Goal: Task Accomplishment & Management: Use online tool/utility

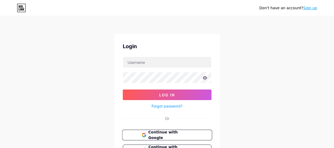
click at [158, 132] on span "Continue with Google" at bounding box center [170, 134] width 44 height 11
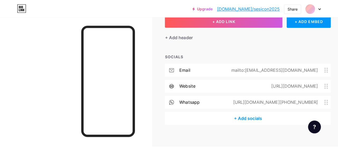
scroll to position [37, 0]
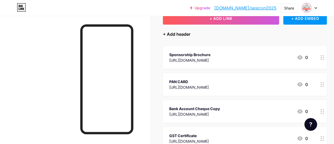
click at [186, 34] on div "+ Add header" at bounding box center [176, 34] width 27 height 6
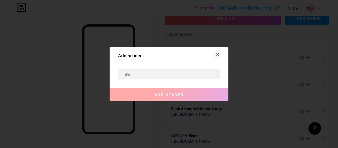
click at [220, 55] on div at bounding box center [218, 55] width 10 height 10
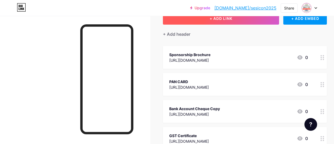
click at [231, 21] on button "+ ADD LINK" at bounding box center [221, 18] width 116 height 13
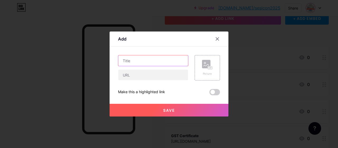
click at [138, 62] on input "text" at bounding box center [153, 60] width 70 height 11
type input "Brochure"
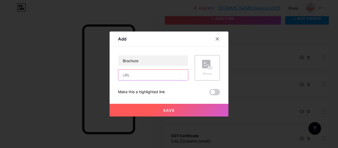
click at [136, 76] on input "text" at bounding box center [153, 74] width 70 height 11
paste input "https://drive.google.com/file/d/1scVP68xbnAMl7jxxD_iNSmT5wXTnho7X/view?usp=shar…"
type input "https://drive.google.com/file/d/1scVP68xbnAMl7jxxD_iNSmT5wXTnho7X/view?usp=shar…"
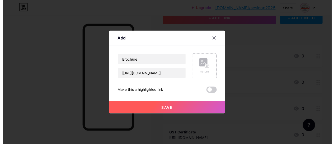
scroll to position [0, 0]
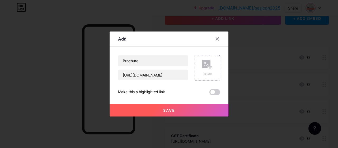
click at [178, 107] on button "Save" at bounding box center [169, 110] width 119 height 13
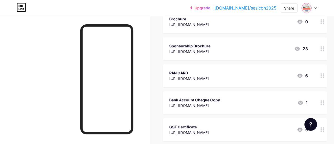
scroll to position [70, 0]
